Goal: Find contact information: Find contact information

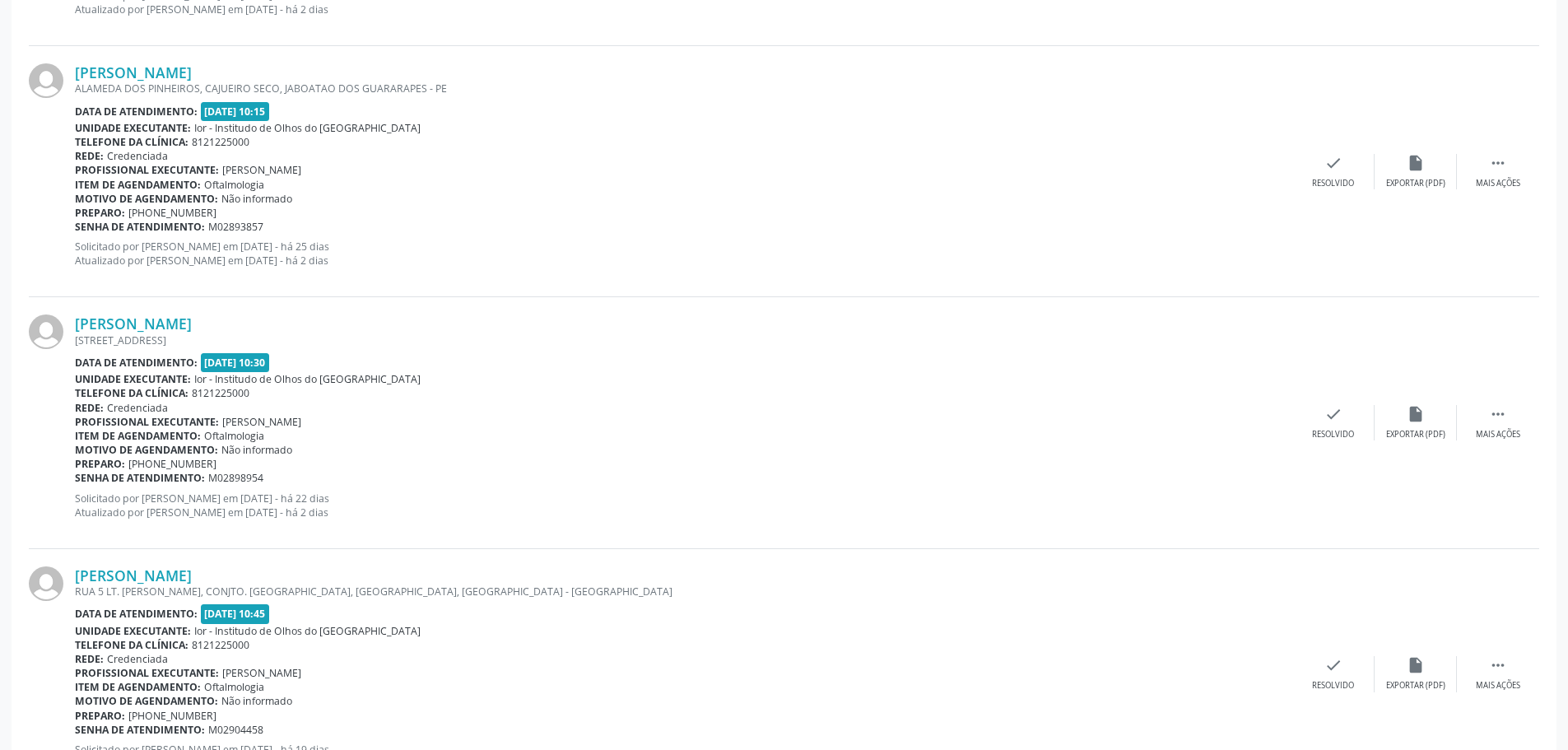
scroll to position [3591, 0]
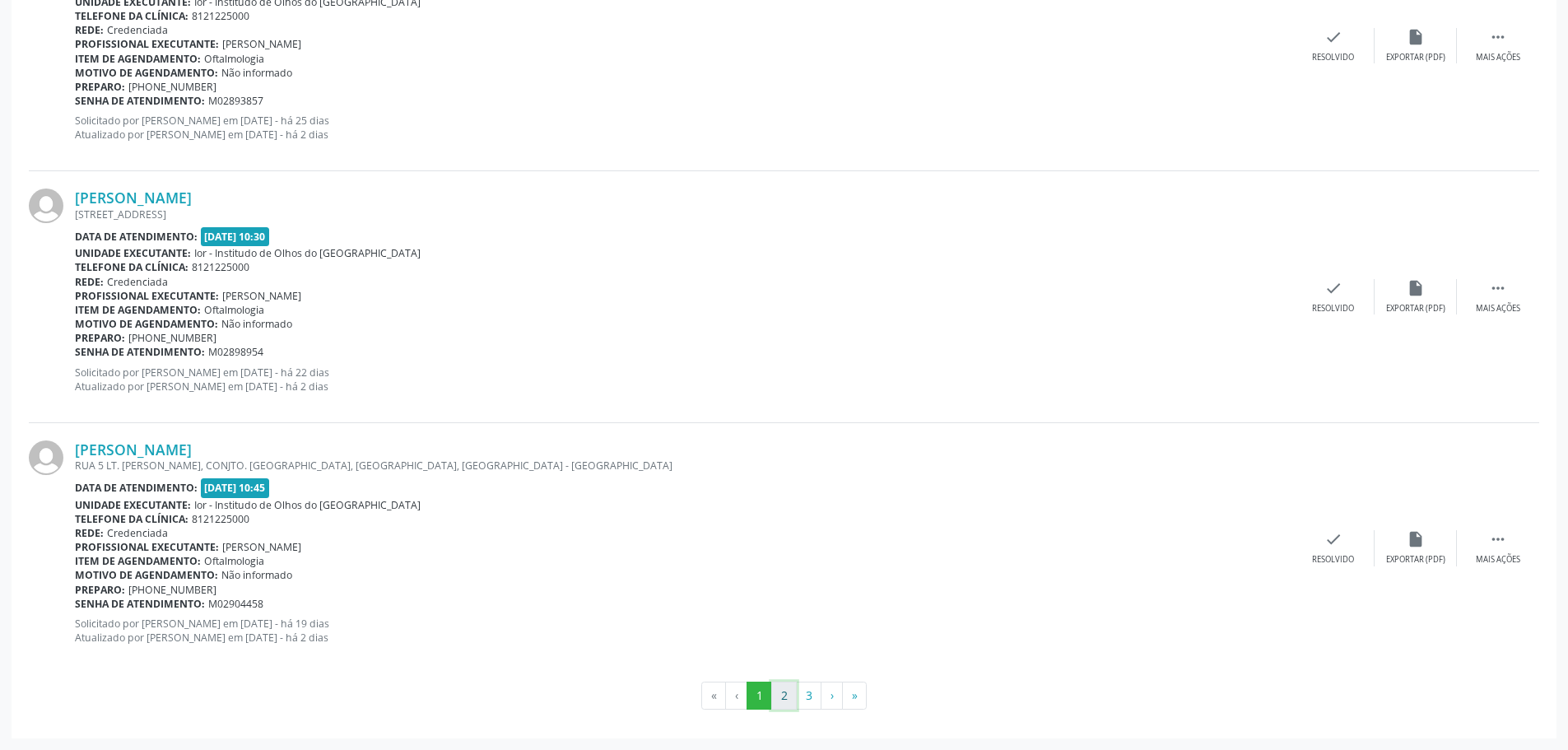
click at [782, 700] on button "2" at bounding box center [784, 695] width 26 height 28
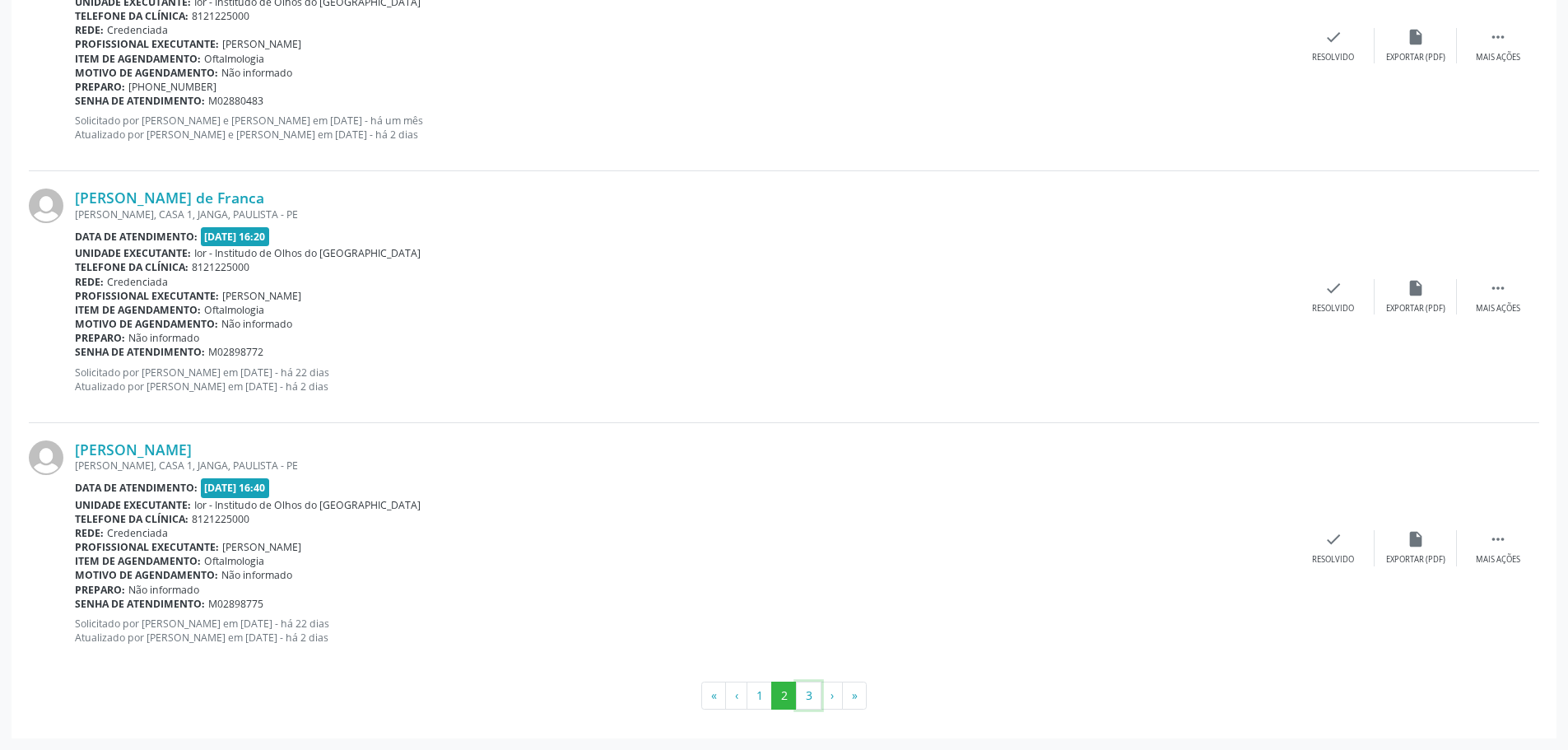
click at [804, 692] on button "3" at bounding box center [808, 695] width 26 height 28
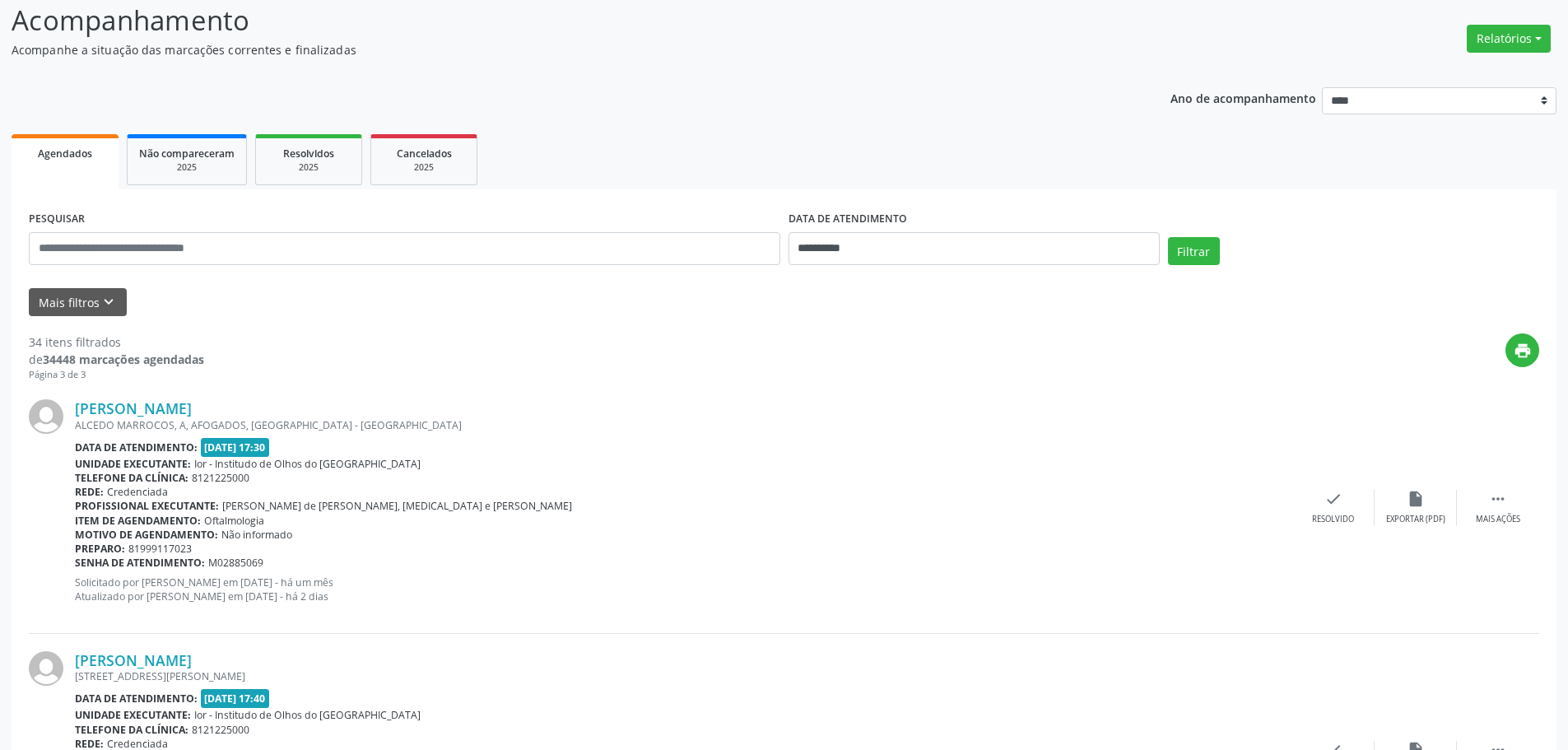
scroll to position [0, 0]
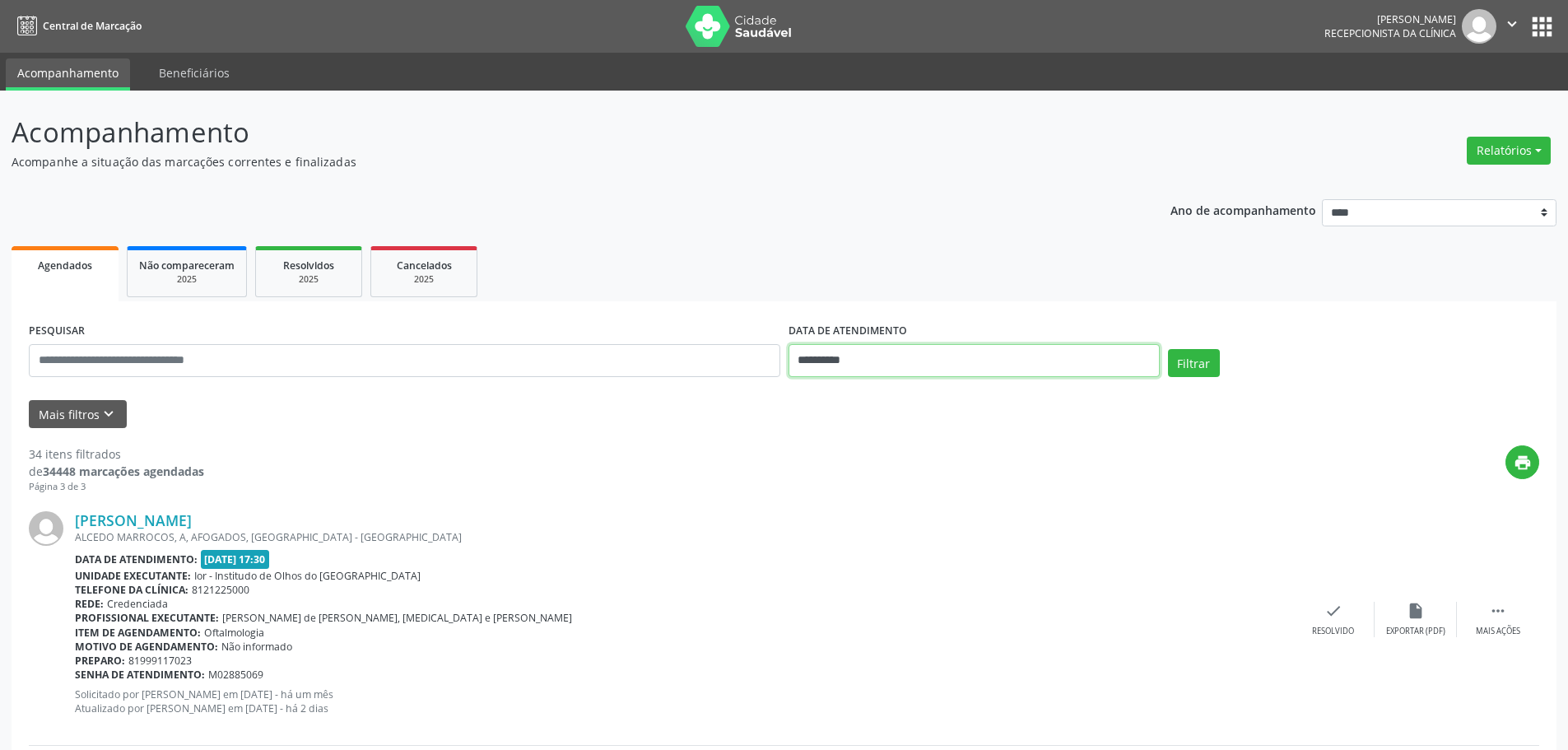
click at [835, 362] on input "**********" at bounding box center [973, 361] width 371 height 33
click at [84, 364] on input "text" at bounding box center [405, 361] width 752 height 33
click at [67, 421] on button "Mais filtros keyboard_arrow_down" at bounding box center [77, 415] width 97 height 29
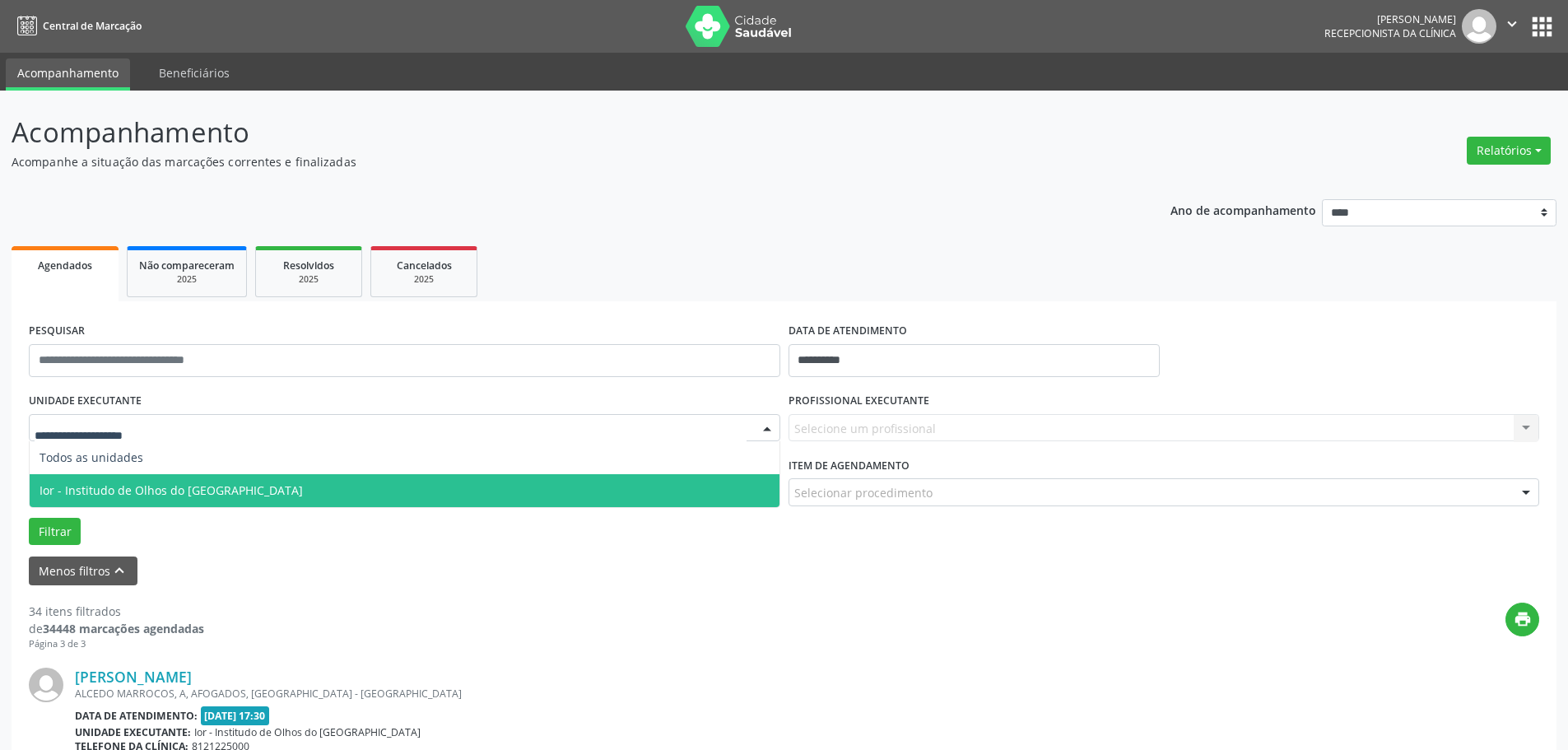
click at [89, 481] on span "Ior - Institudo de Olhos do [GEOGRAPHIC_DATA]" at bounding box center [405, 490] width 750 height 33
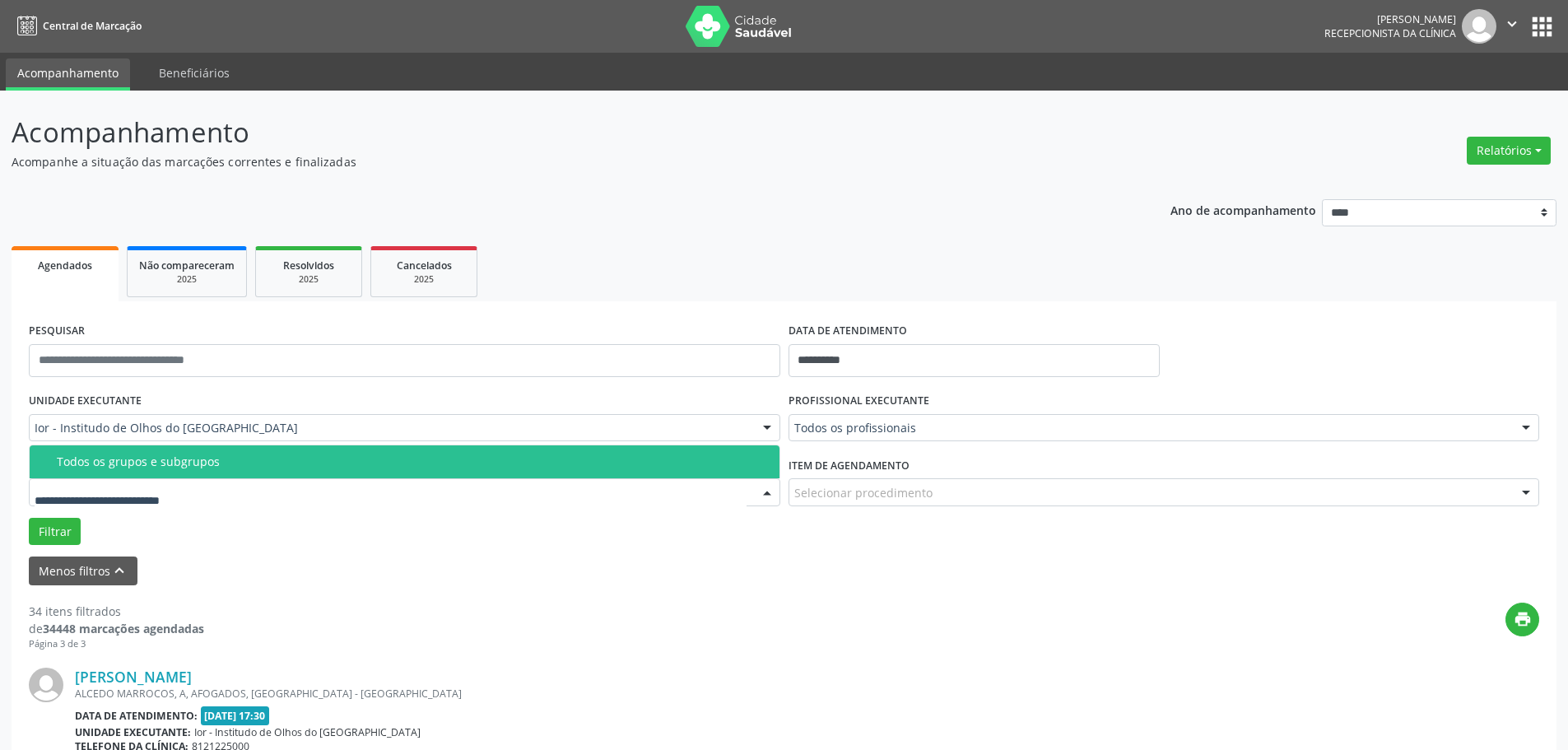
click at [92, 469] on span "Todos os grupos e subgrupos" at bounding box center [405, 462] width 750 height 33
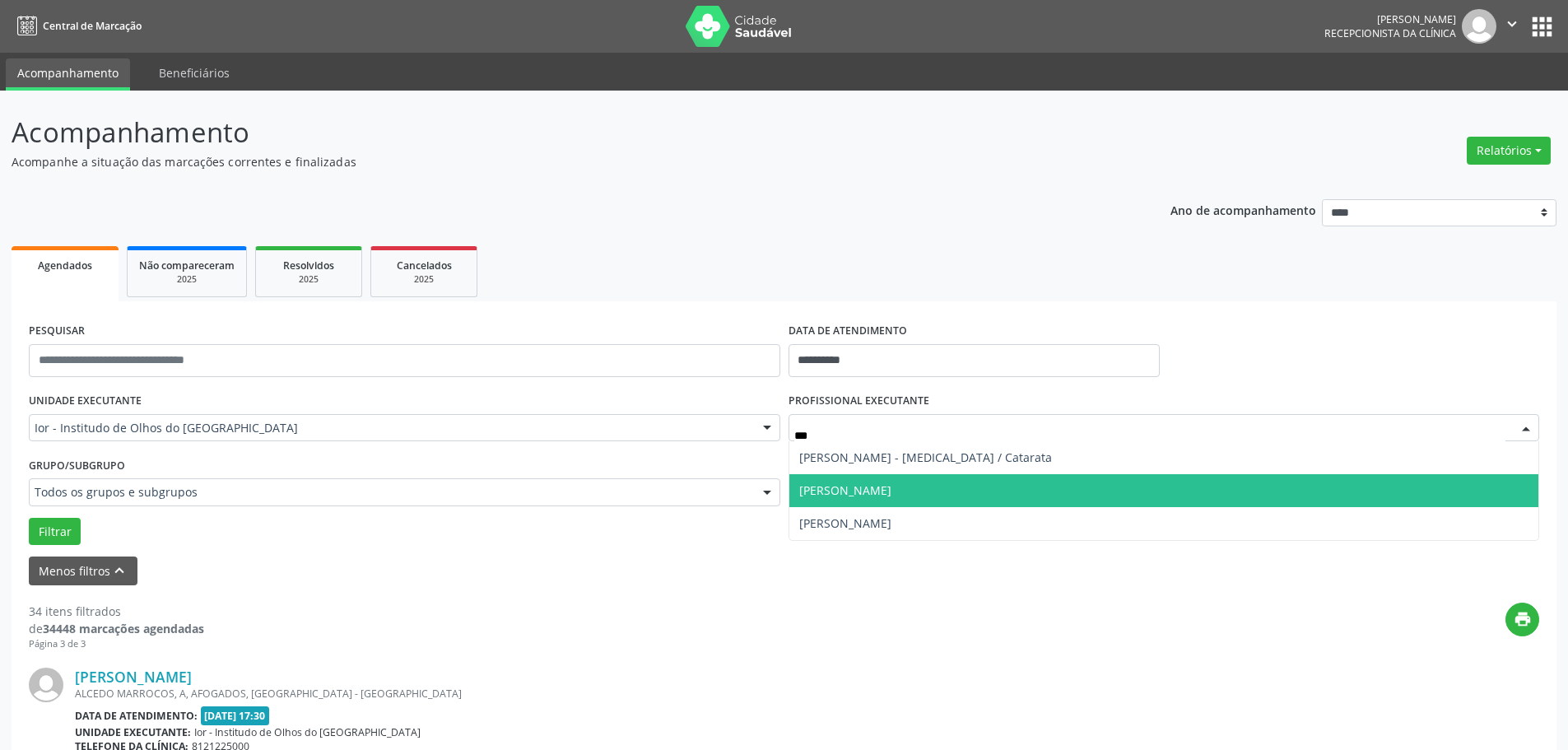
type input "****"
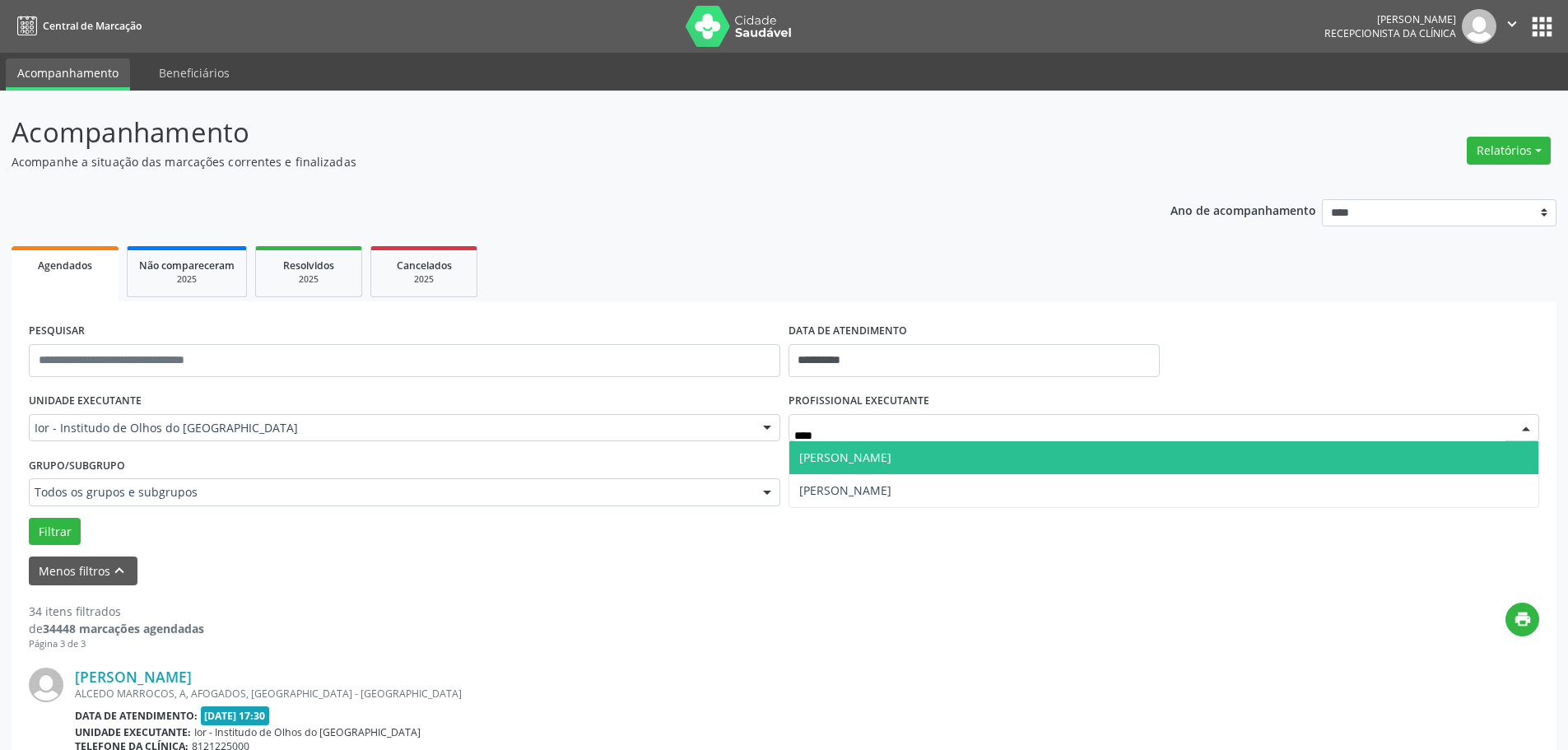
click at [842, 447] on span "[PERSON_NAME]" at bounding box center [1163, 457] width 750 height 33
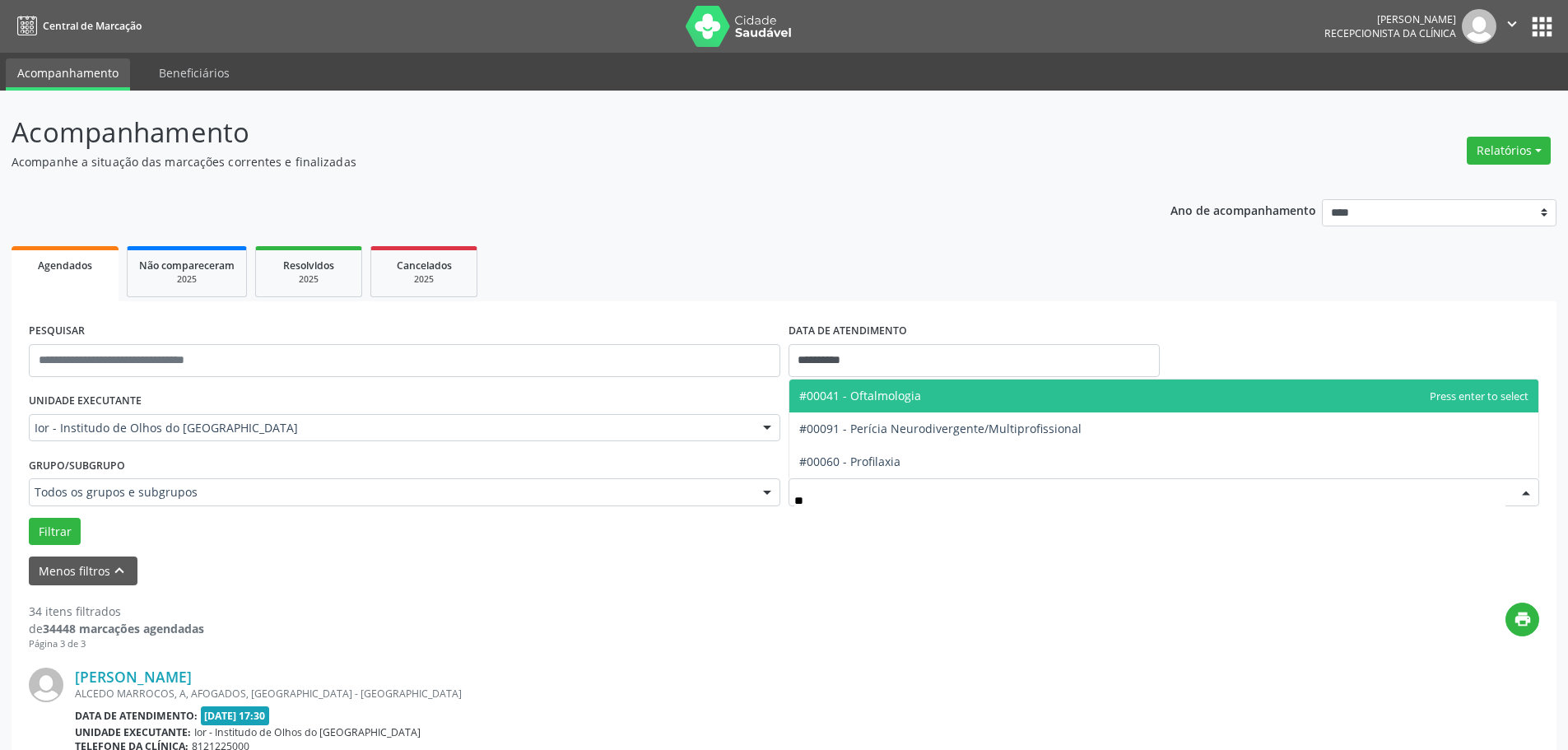
type input "***"
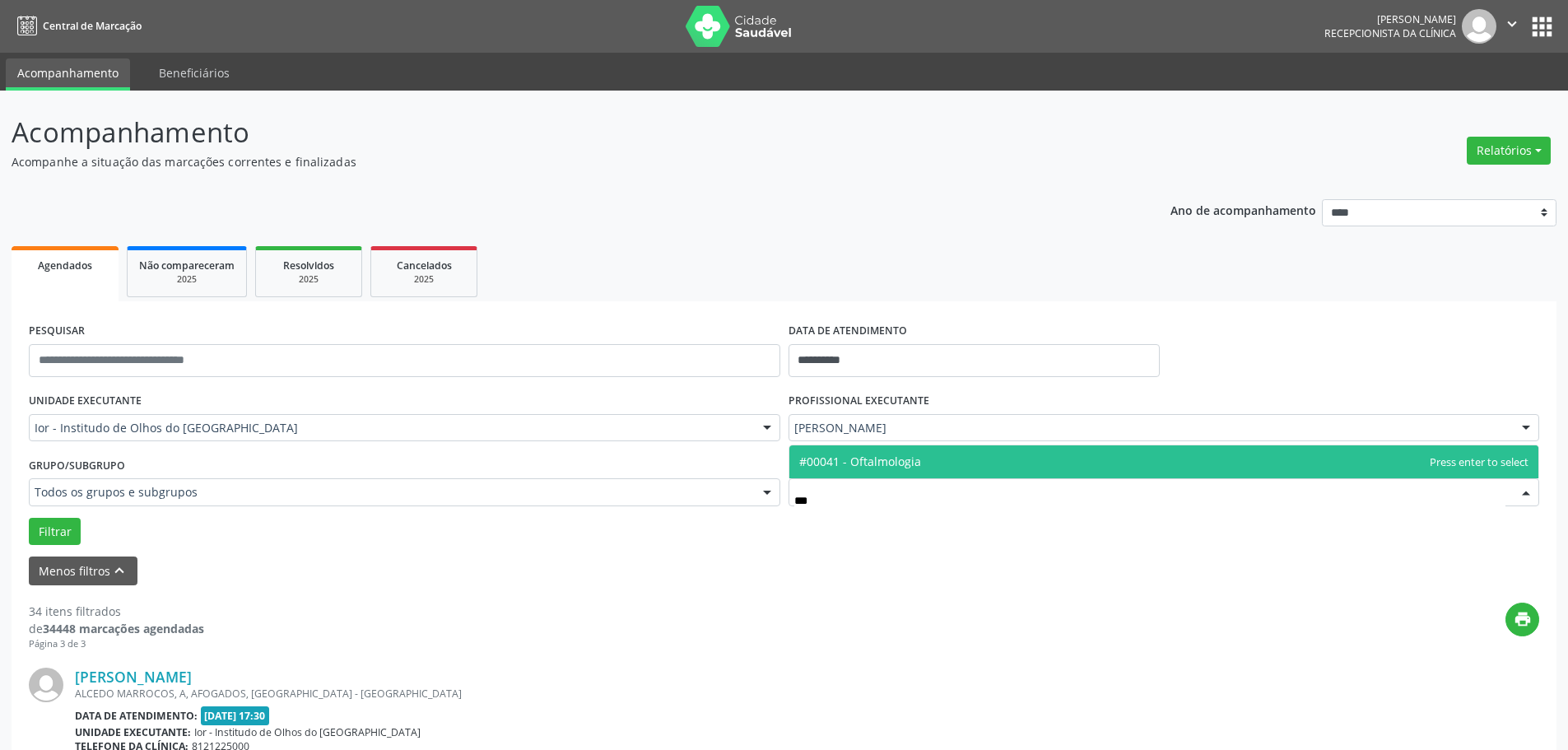
click at [856, 458] on span "#00041 - Oftalmologia" at bounding box center [860, 461] width 122 height 15
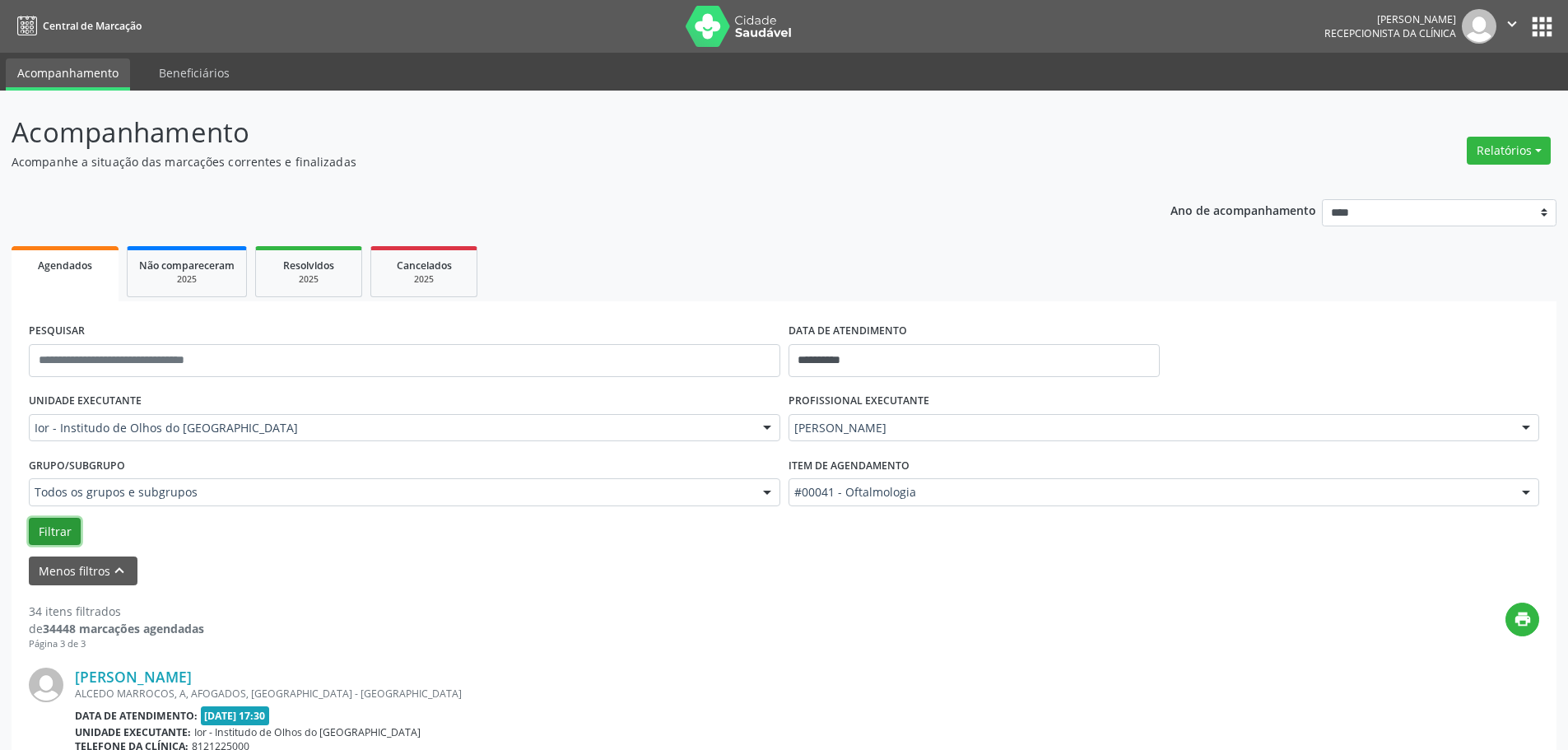
click at [36, 539] on button "Filtrar" at bounding box center [55, 531] width 52 height 28
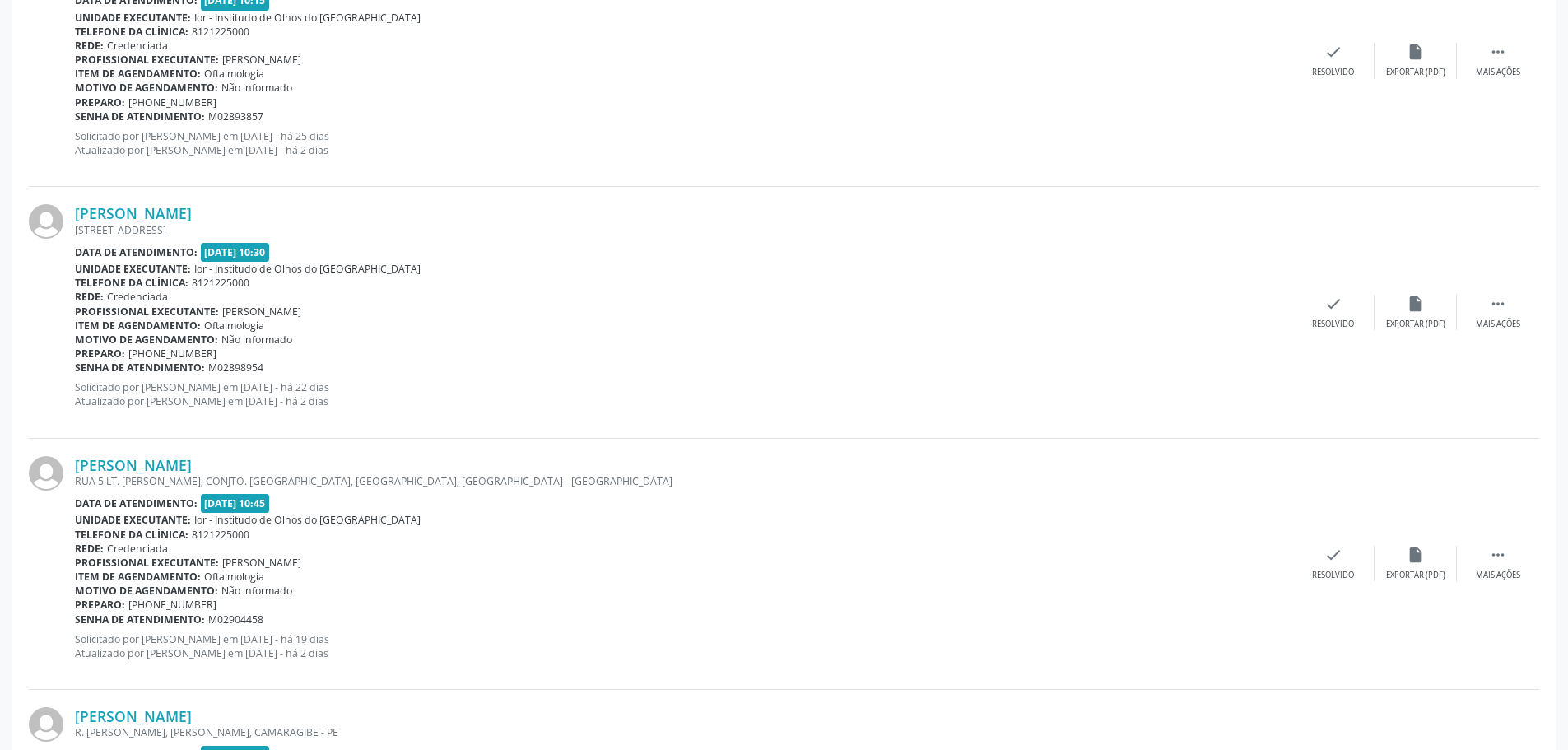
scroll to position [988, 0]
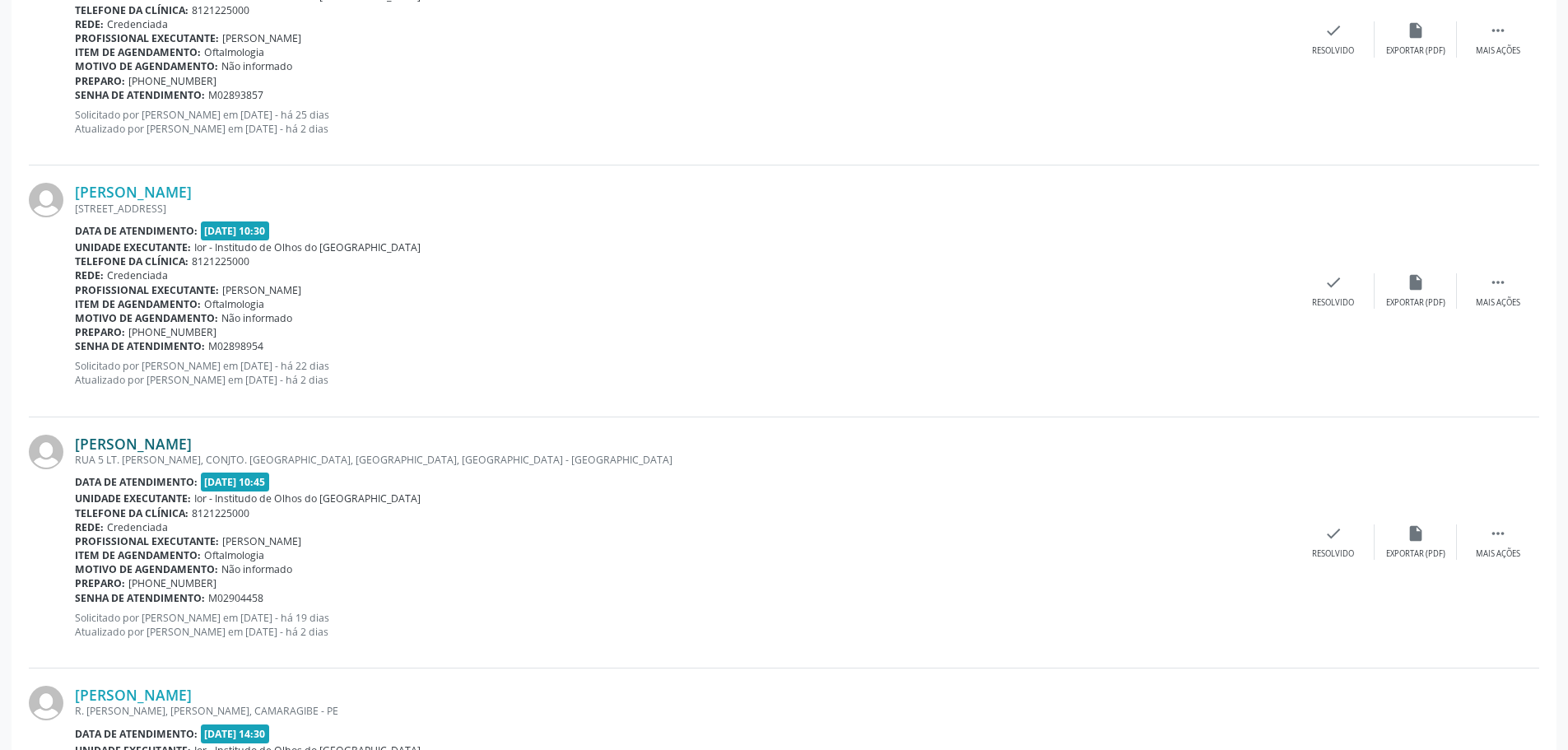
click at [125, 447] on link "[PERSON_NAME]" at bounding box center [133, 444] width 117 height 18
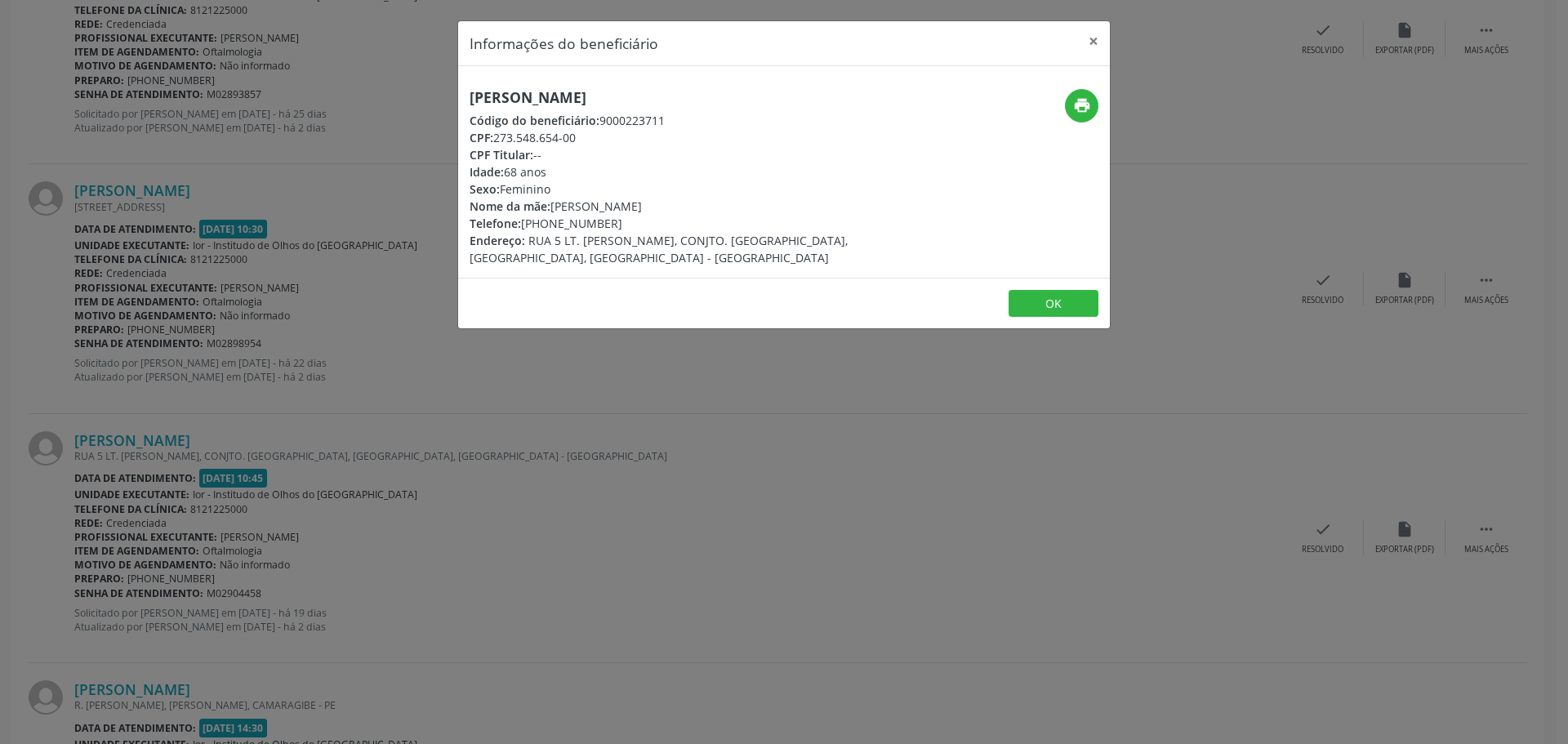
drag, startPoint x: 543, startPoint y: 222, endPoint x: 628, endPoint y: 216, distance: 85.2
click at [628, 216] on div "Telefone: [PHONE_NUMBER]" at bounding box center [675, 223] width 411 height 17
copy div "98829-1065"
click at [1046, 299] on button "OK" at bounding box center [1053, 304] width 90 height 28
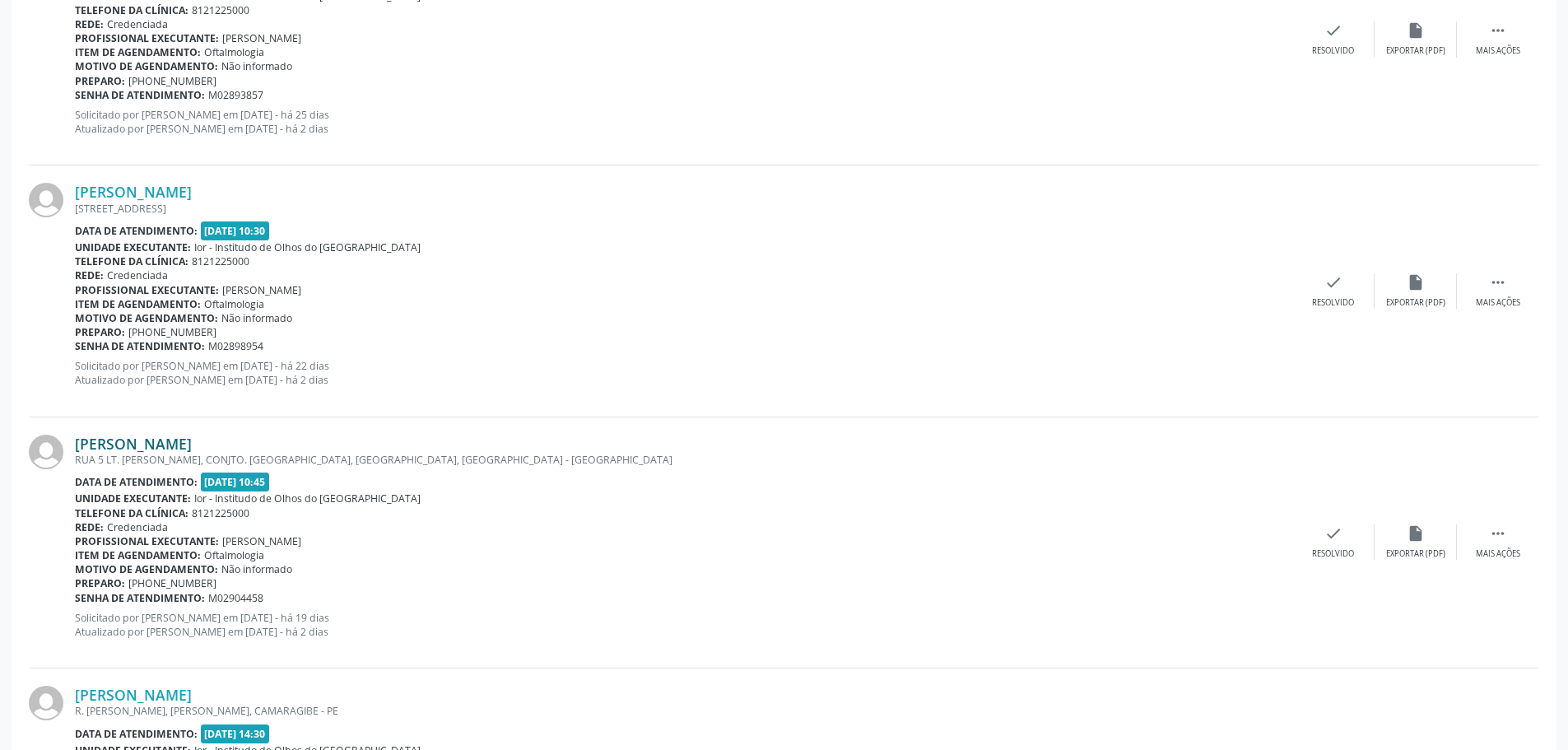
click at [171, 447] on link "[PERSON_NAME]" at bounding box center [133, 444] width 117 height 18
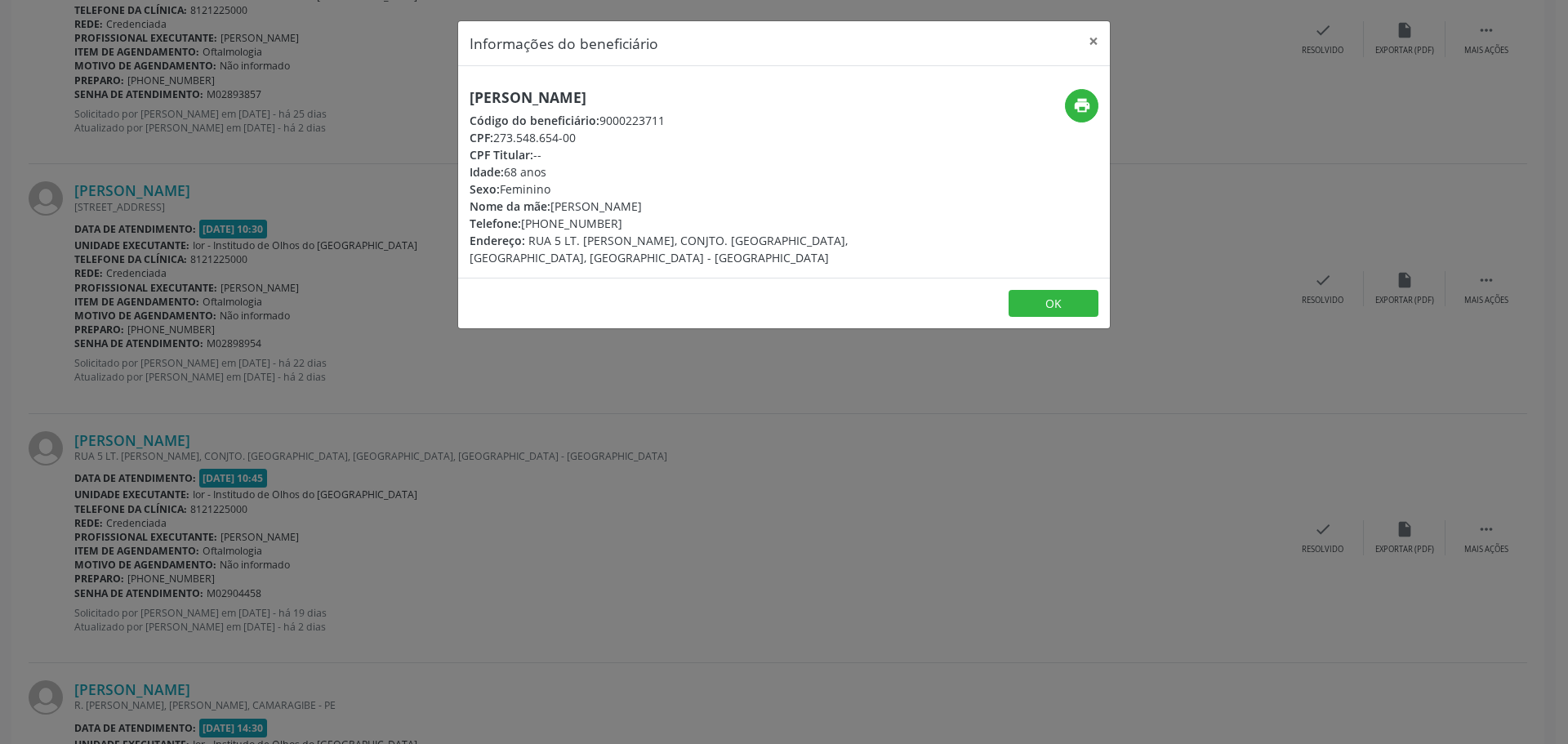
drag, startPoint x: 544, startPoint y: 223, endPoint x: 611, endPoint y: 219, distance: 67.1
click at [611, 219] on div "Telefone: [PHONE_NUMBER]" at bounding box center [675, 223] width 411 height 17
copy div "98829-1065"
click at [1092, 42] on button "×" at bounding box center [1093, 41] width 33 height 40
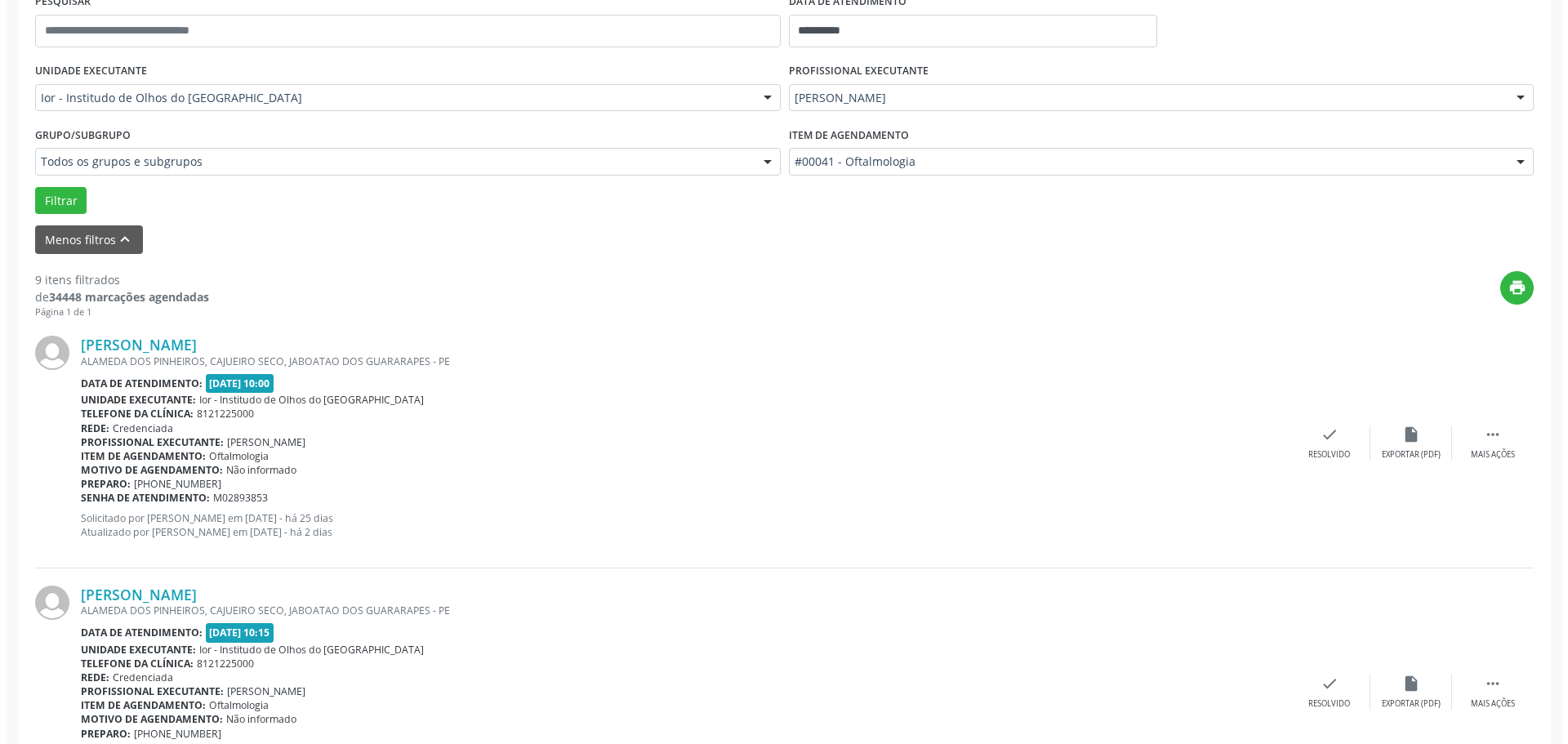
scroll to position [0, 0]
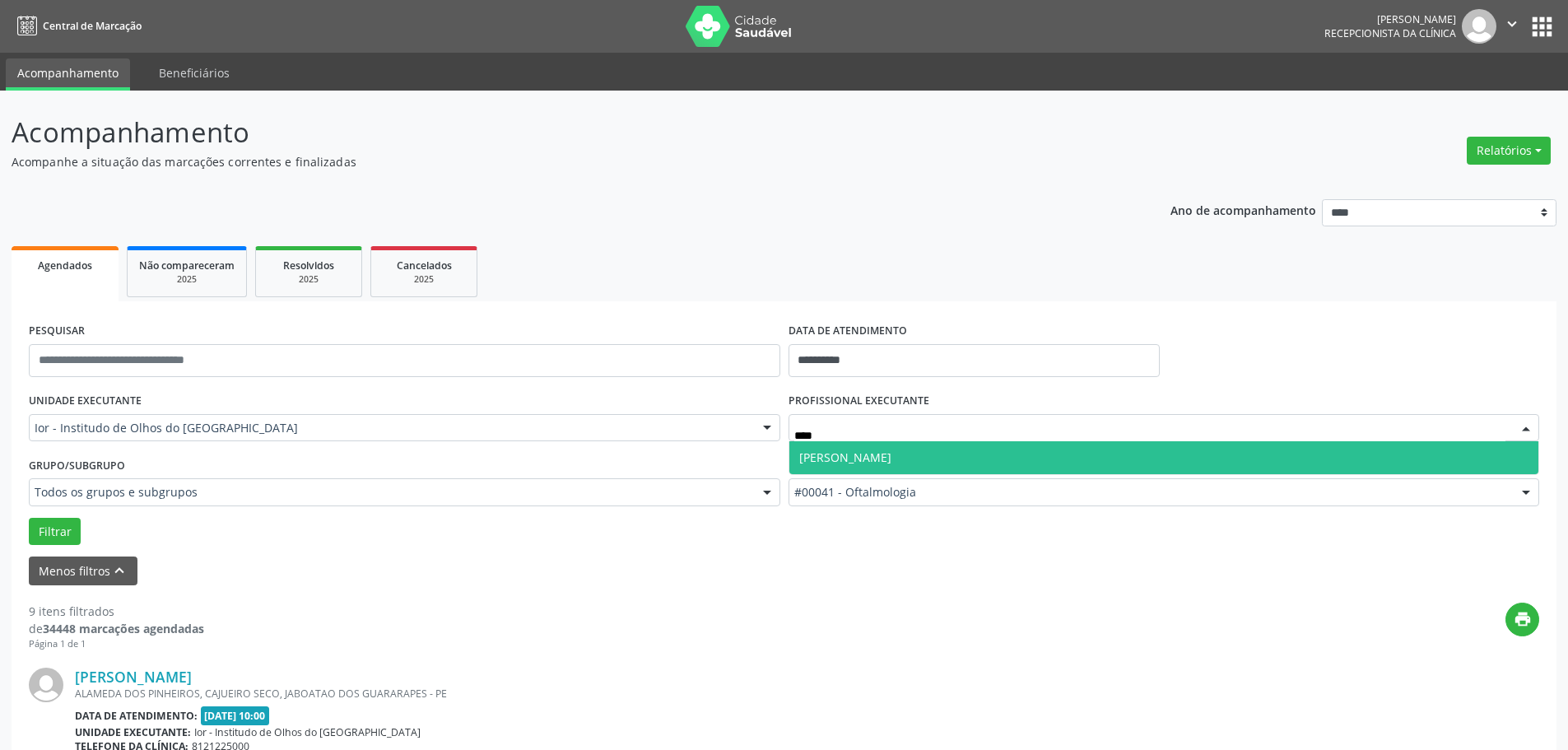
type input "*****"
click at [46, 532] on button "Filtrar" at bounding box center [55, 531] width 52 height 28
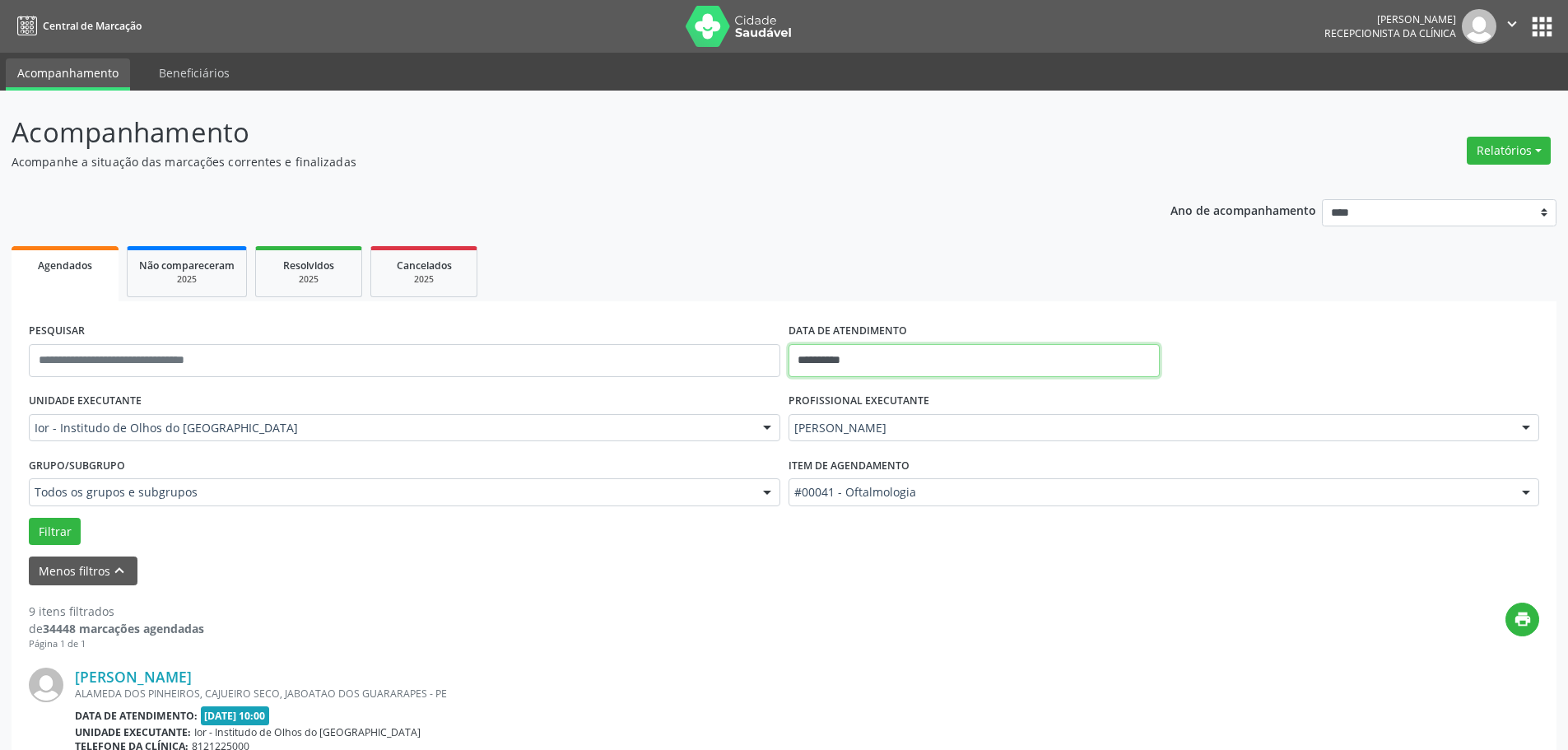
click at [815, 355] on input "**********" at bounding box center [973, 361] width 371 height 33
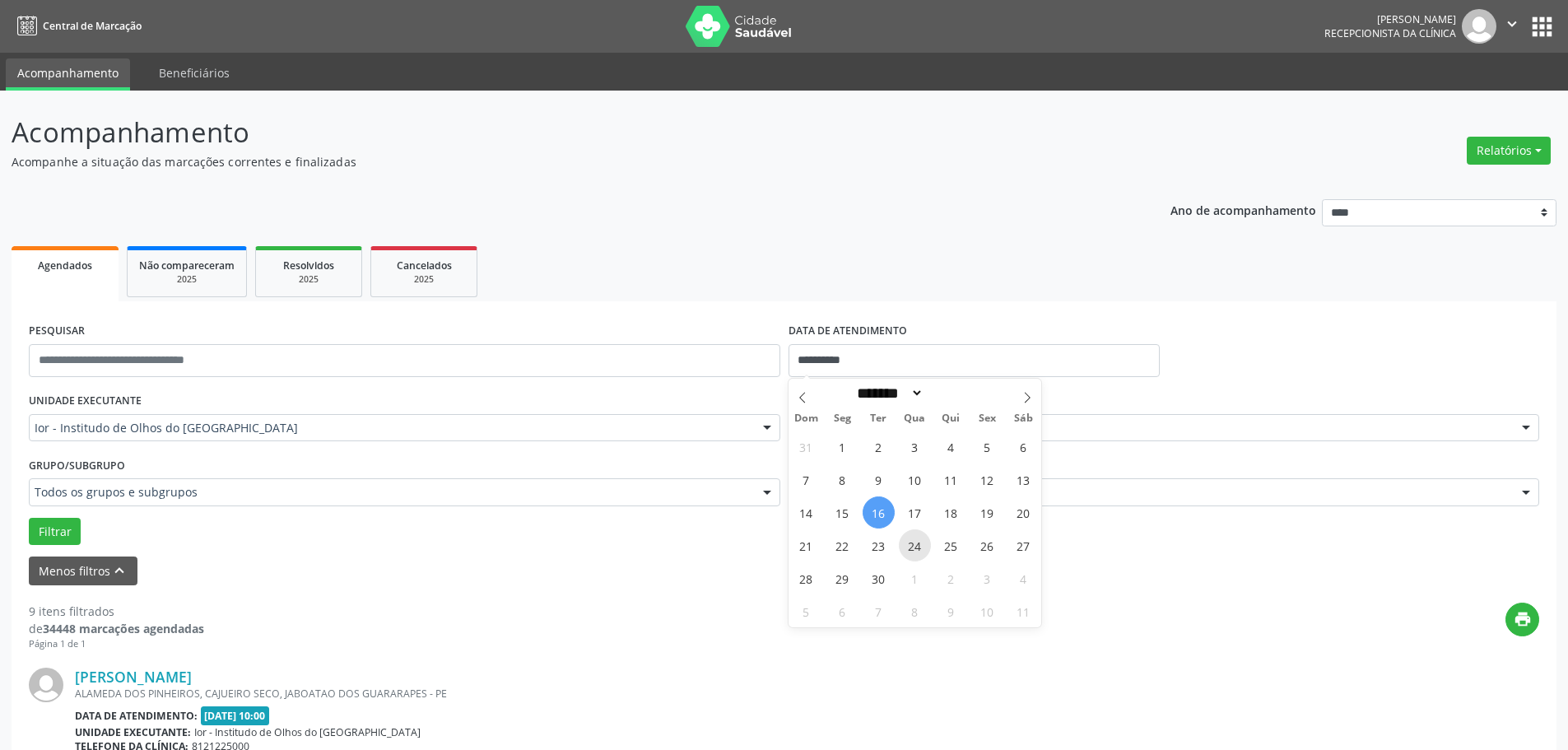
click at [917, 546] on span "24" at bounding box center [914, 545] width 32 height 32
type input "**********"
click at [917, 546] on span "24" at bounding box center [914, 545] width 32 height 32
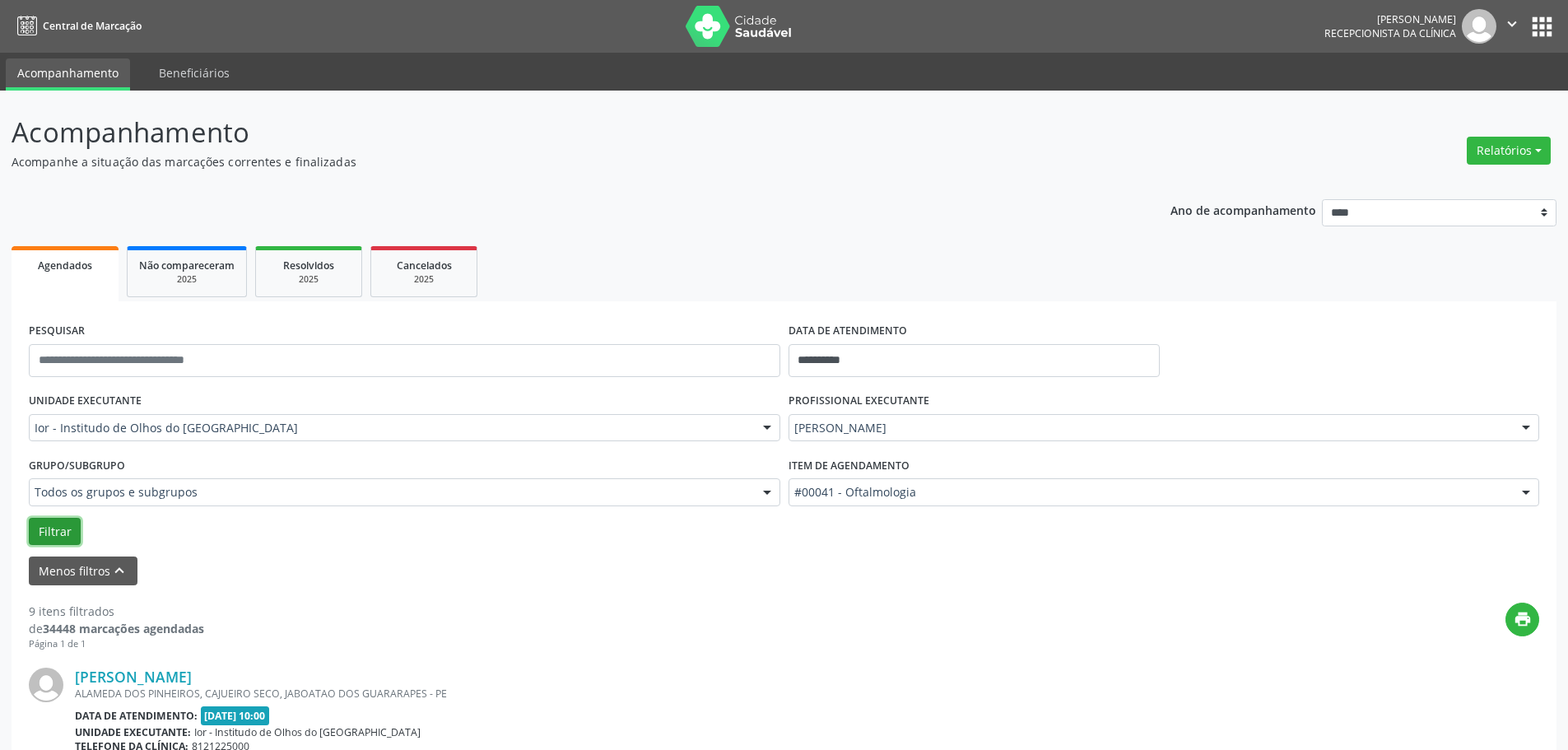
click at [56, 528] on button "Filtrar" at bounding box center [55, 531] width 52 height 28
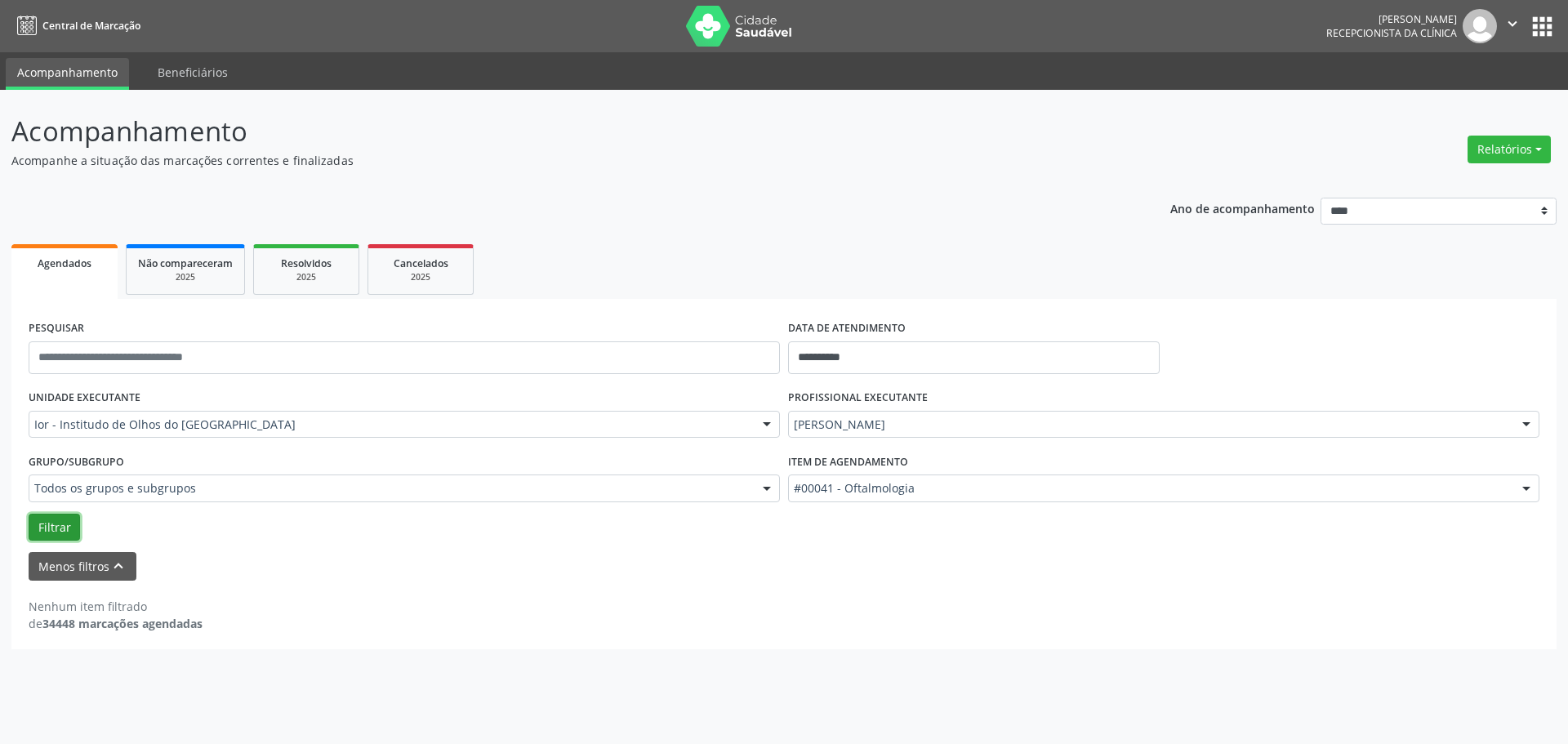
click at [49, 523] on button "Filtrar" at bounding box center [54, 527] width 52 height 28
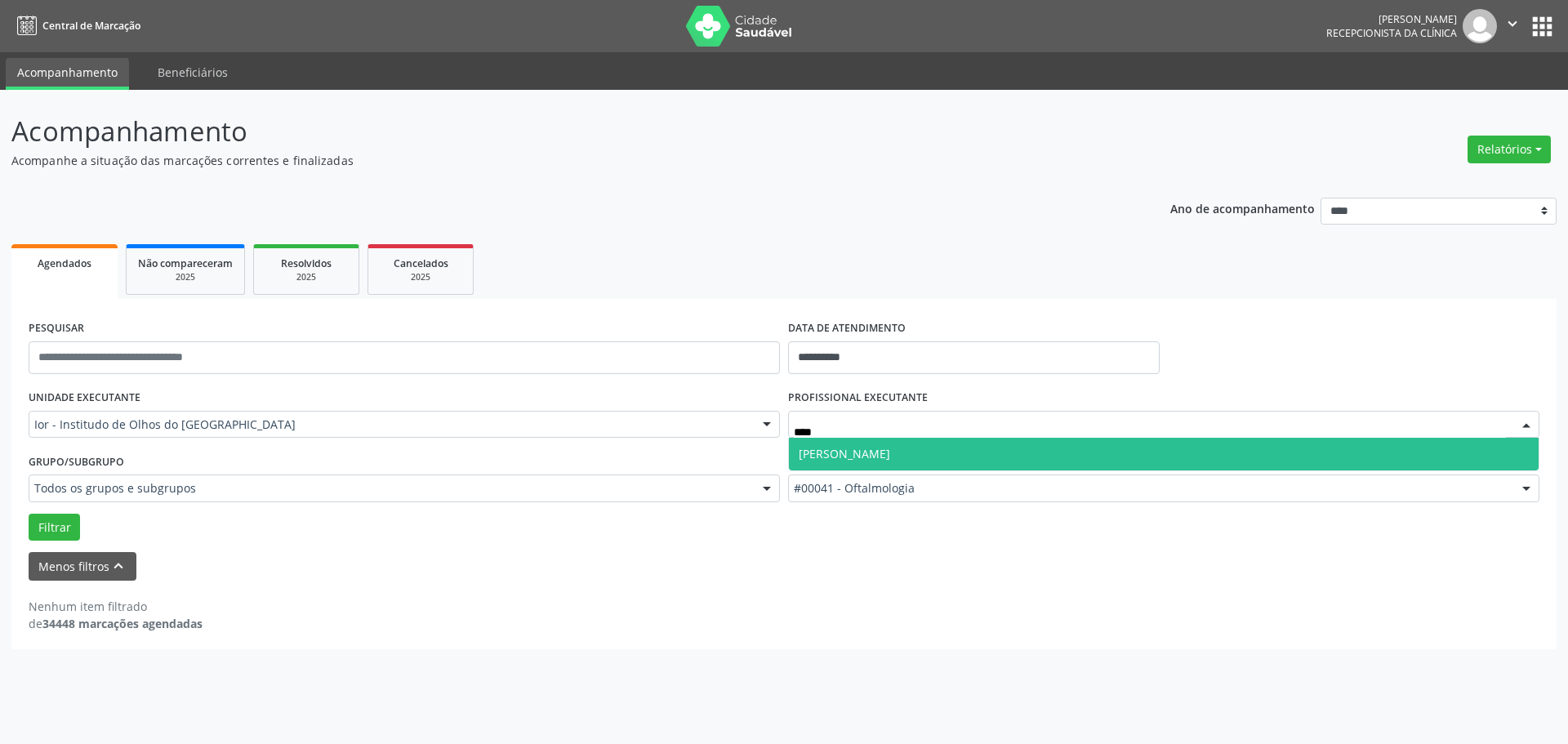
type input "*****"
click at [860, 460] on span "[PERSON_NAME]" at bounding box center [844, 453] width 91 height 15
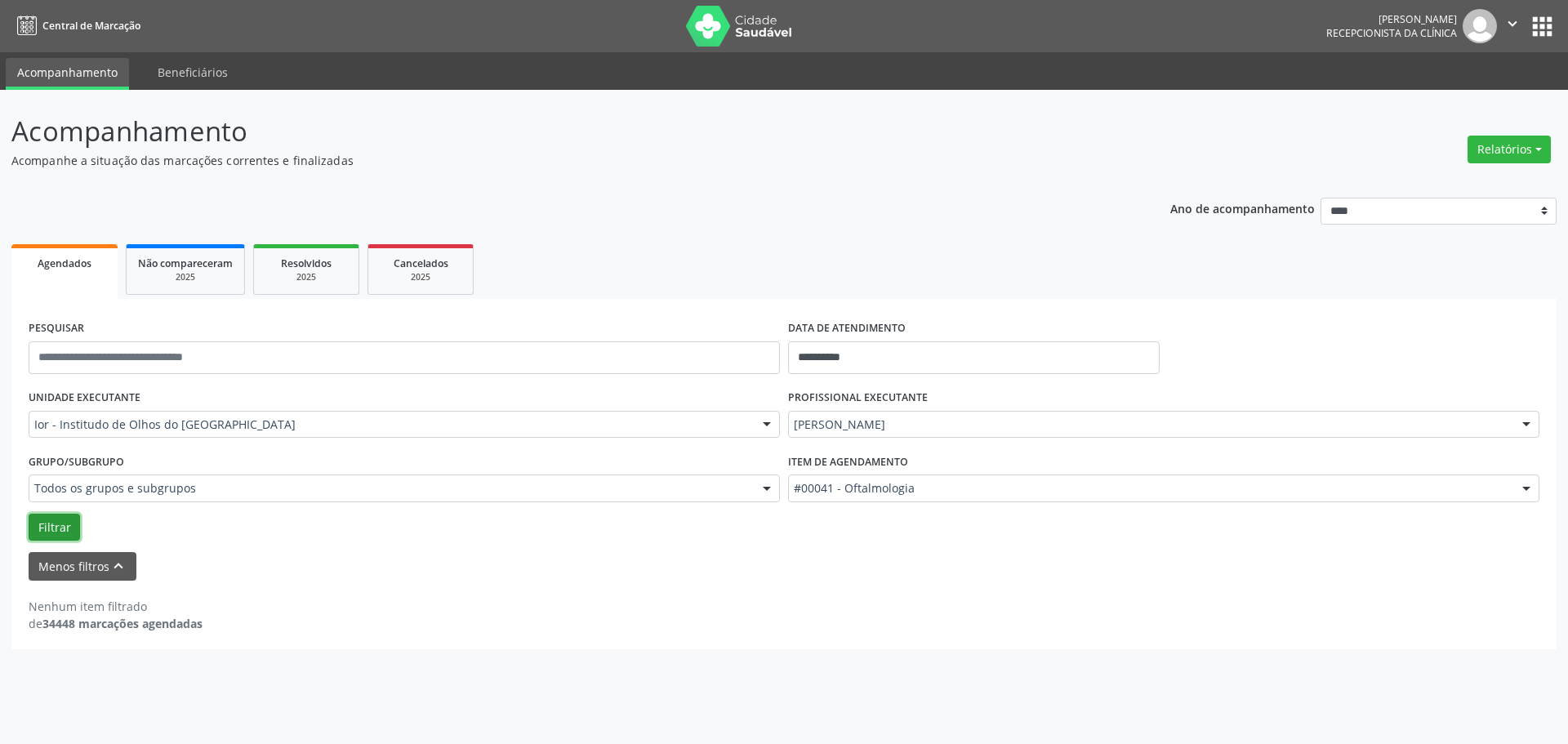
click at [52, 528] on button "Filtrar" at bounding box center [54, 527] width 52 height 28
click at [46, 521] on button "Filtrar" at bounding box center [54, 527] width 52 height 28
